Goal: Information Seeking & Learning: Understand process/instructions

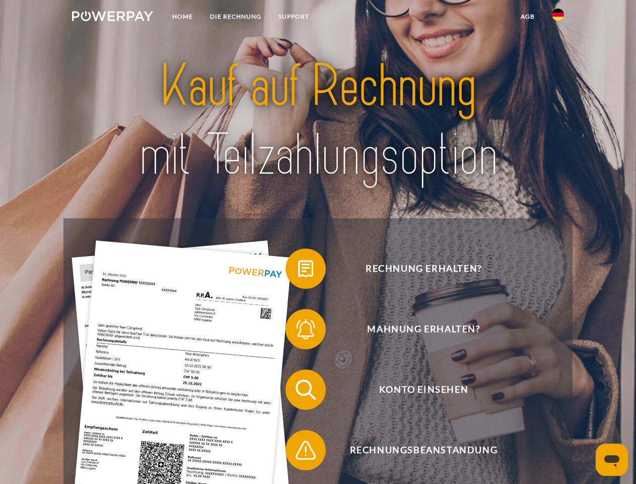
click at [112, 18] on img at bounding box center [112, 16] width 81 height 10
click at [558, 18] on img at bounding box center [558, 15] width 12 height 12
click at [527, 17] on link "agb" at bounding box center [527, 17] width 31 height 18
click at [298, 271] on span at bounding box center [291, 268] width 50 height 50
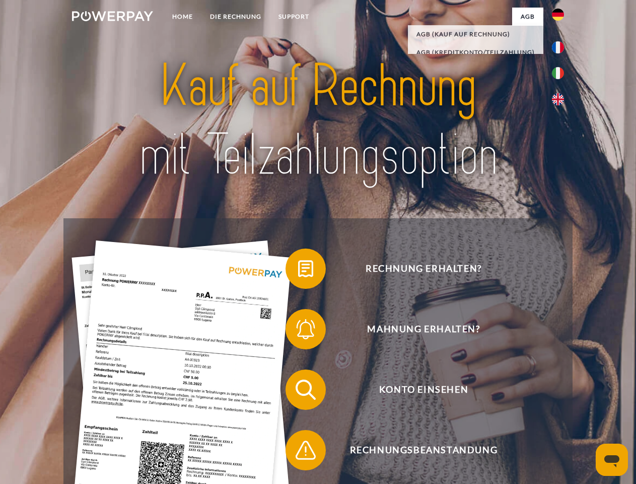
click at [298, 331] on span at bounding box center [291, 329] width 50 height 50
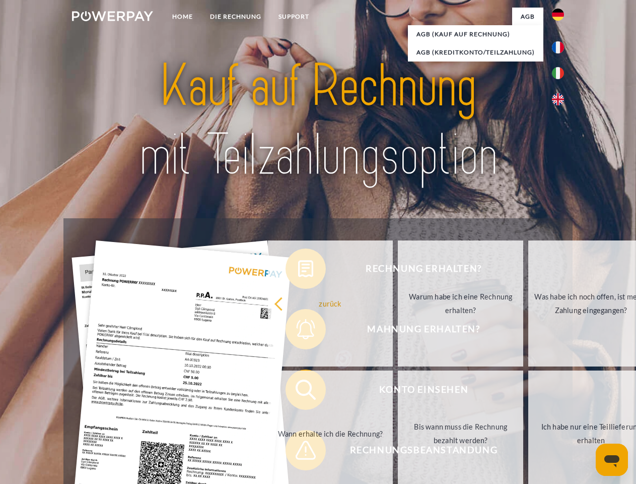
click at [398, 391] on link "Bis wann muss die Rechnung bezahlt werden?" at bounding box center [460, 433] width 125 height 126
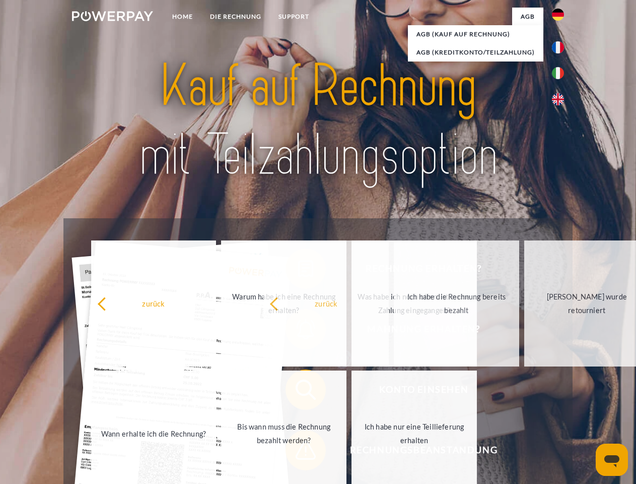
click at [298, 452] on span at bounding box center [291, 450] width 50 height 50
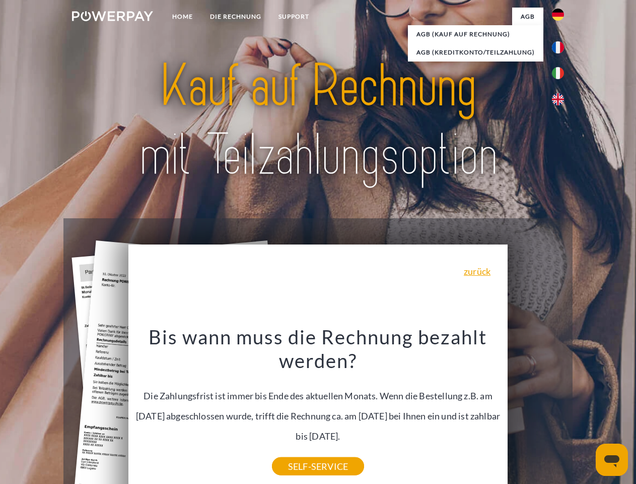
click at [612, 459] on icon "Messaging-Fenster öffnen" at bounding box center [612, 461] width 15 height 12
